Goal: Task Accomplishment & Management: Use online tool/utility

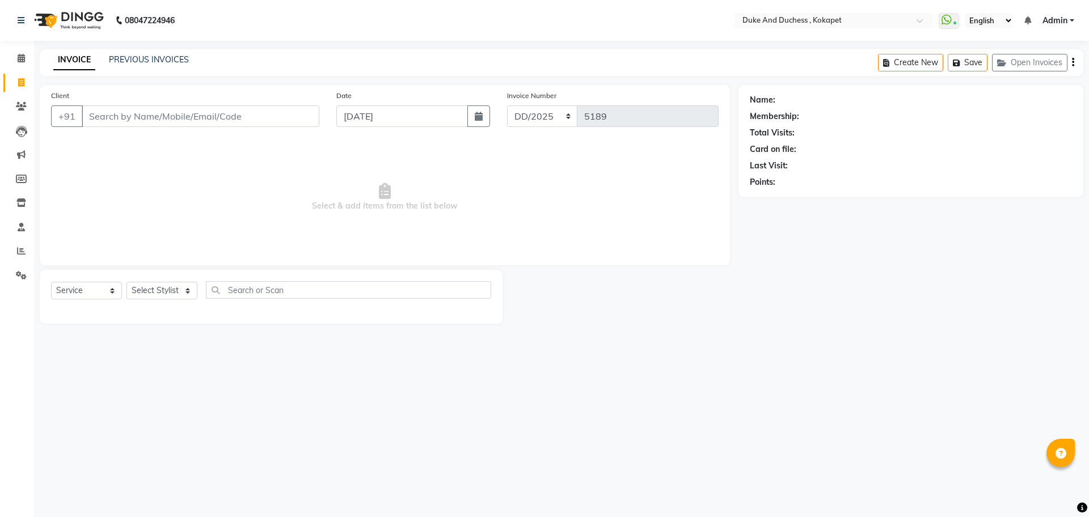
select select "service"
click at [20, 247] on icon at bounding box center [21, 251] width 9 height 9
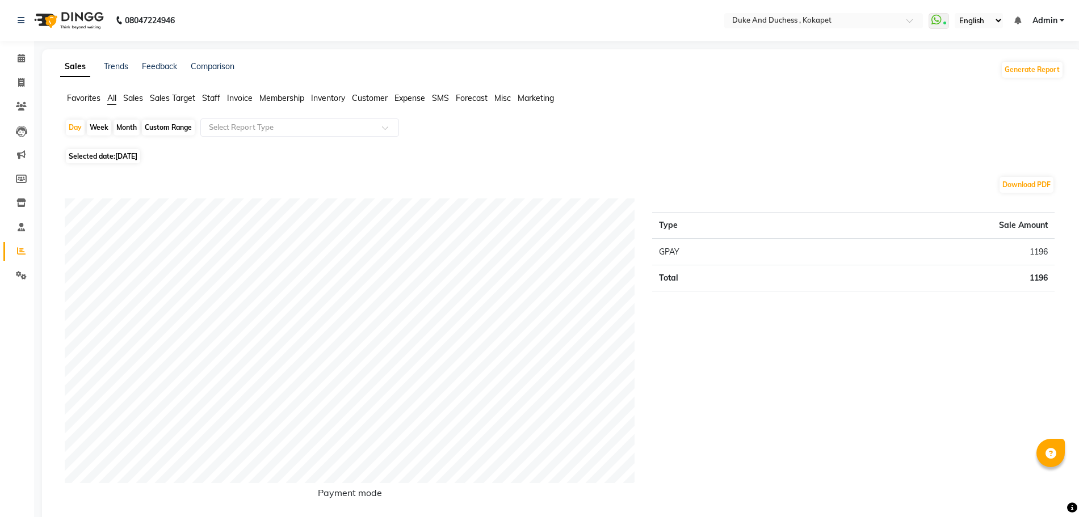
click at [128, 127] on div "Month" at bounding box center [126, 128] width 26 height 16
select select "9"
select select "2025"
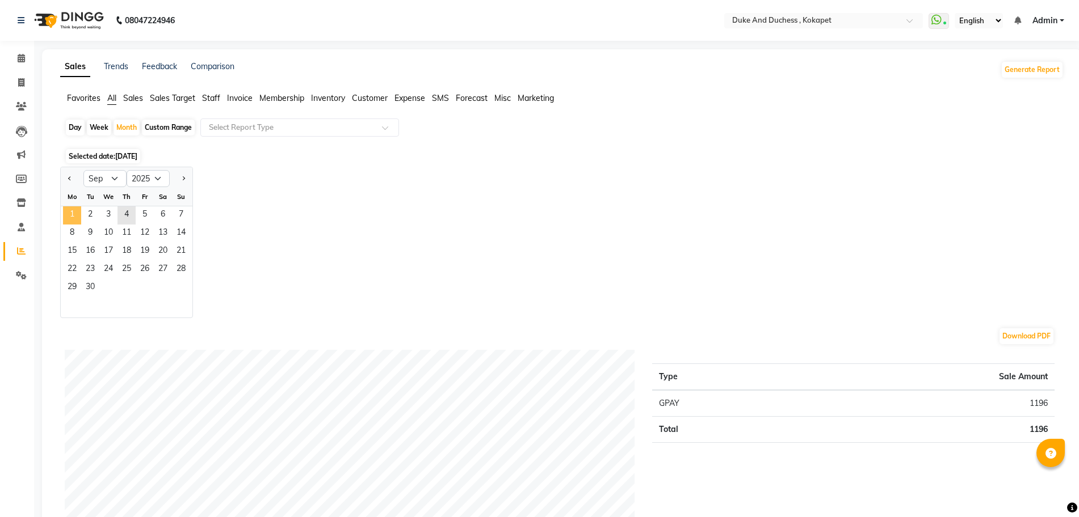
click at [69, 208] on span "1" at bounding box center [72, 216] width 18 height 18
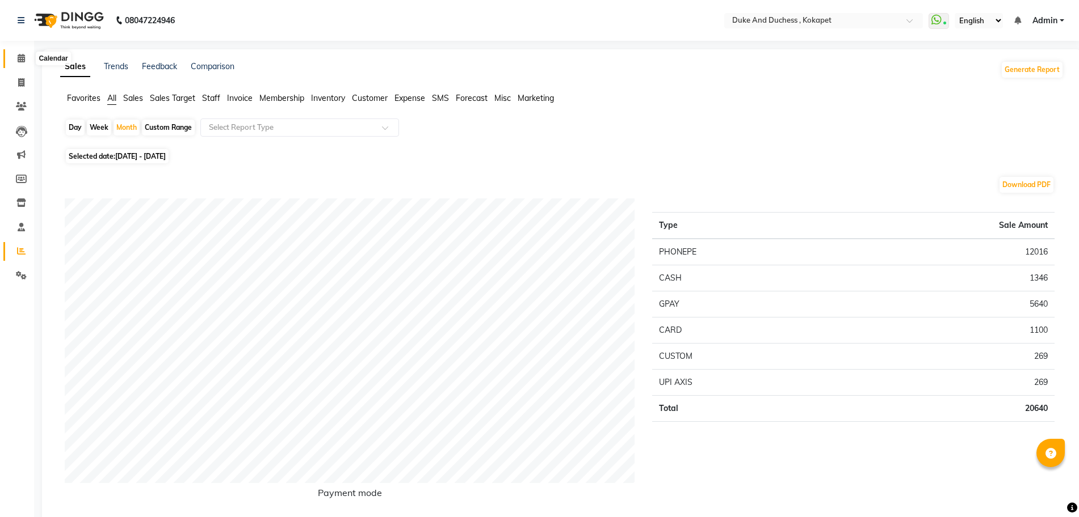
click at [22, 57] on icon at bounding box center [21, 58] width 7 height 9
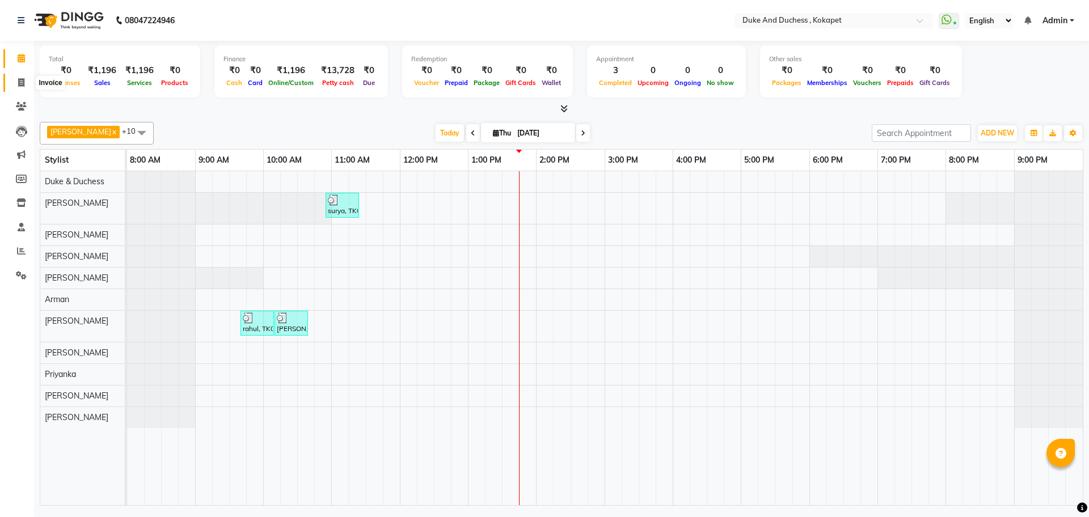
click at [24, 78] on icon at bounding box center [21, 82] width 6 height 9
select select "service"
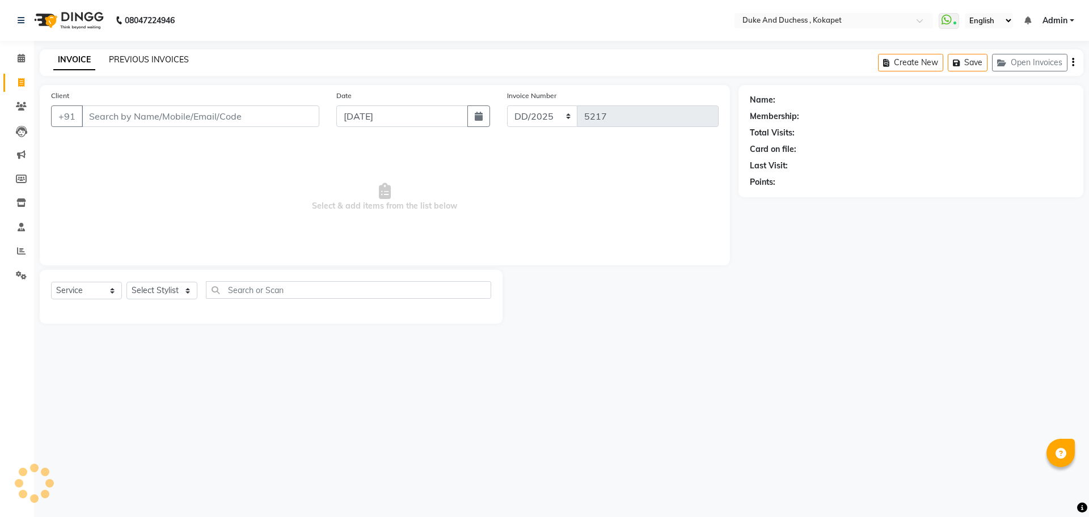
click at [134, 55] on link "PREVIOUS INVOICES" at bounding box center [149, 59] width 80 height 10
